Goal: Task Accomplishment & Management: Use online tool/utility

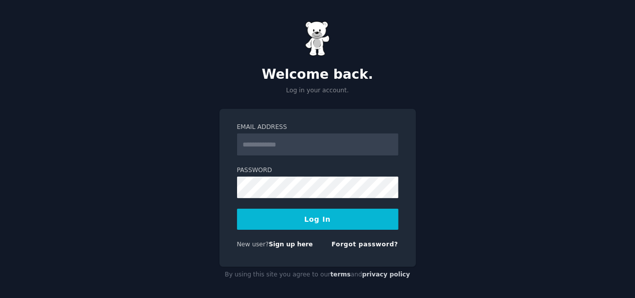
click at [270, 148] on input "Email Address" at bounding box center [317, 144] width 161 height 22
type input "**********"
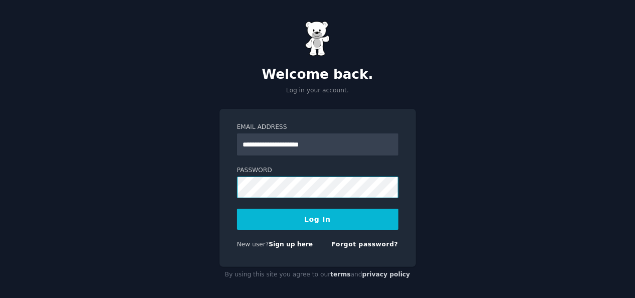
click at [237, 209] on button "Log In" at bounding box center [317, 219] width 161 height 21
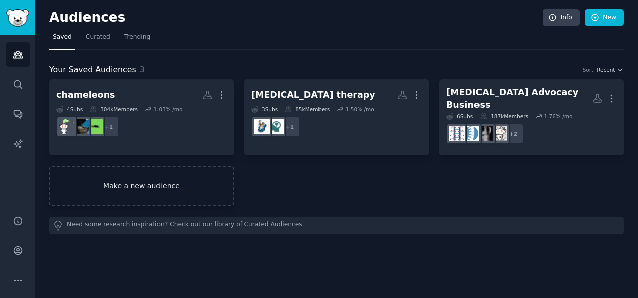
click at [126, 180] on link "Make a new audience" at bounding box center [141, 185] width 184 height 41
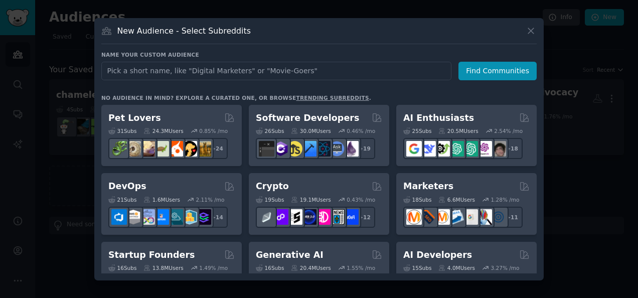
click at [296, 96] on link "trending subreddits" at bounding box center [332, 98] width 73 height 6
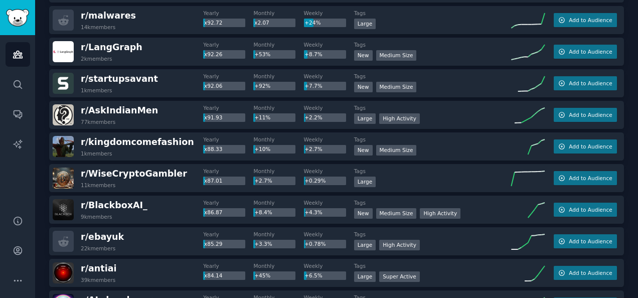
scroll to position [1300, 0]
